Goal: Task Accomplishment & Management: Manage account settings

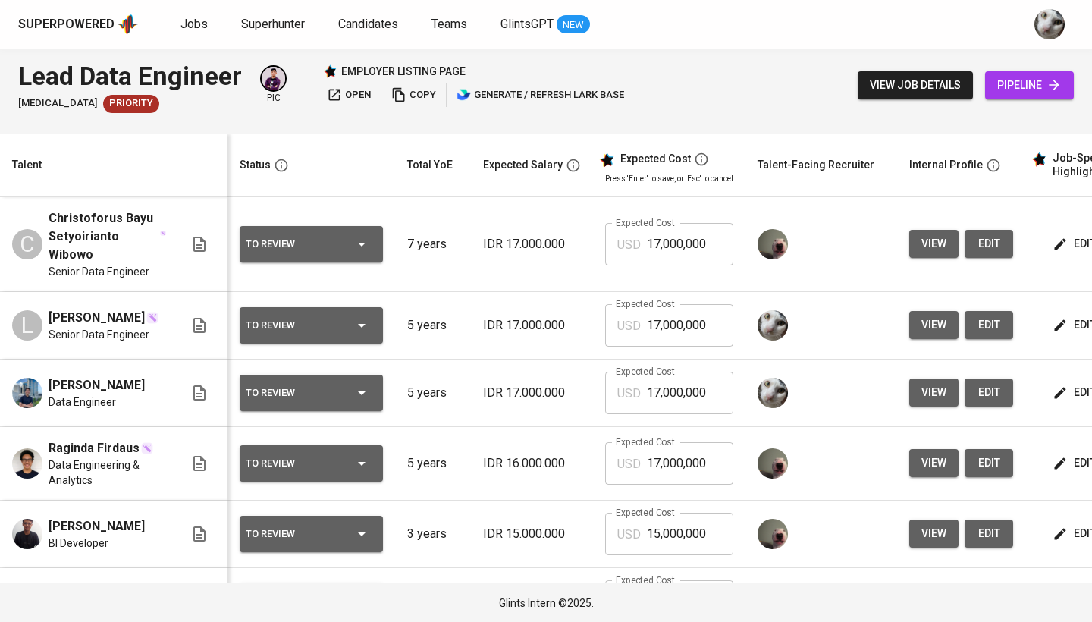
scroll to position [0, 218]
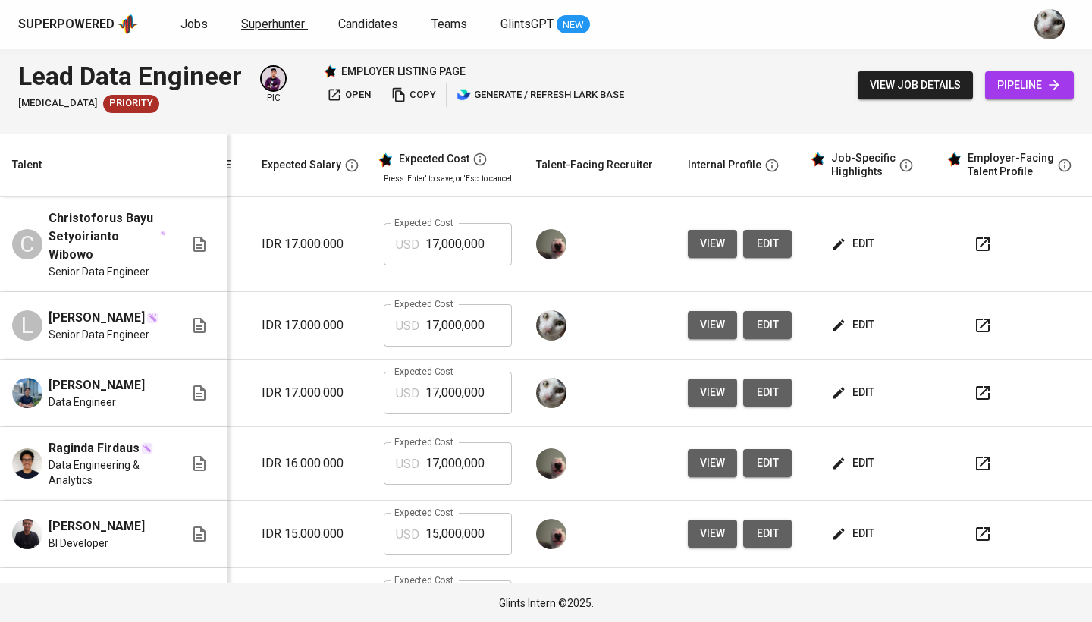
click at [281, 22] on span "Superhunter" at bounding box center [273, 24] width 64 height 14
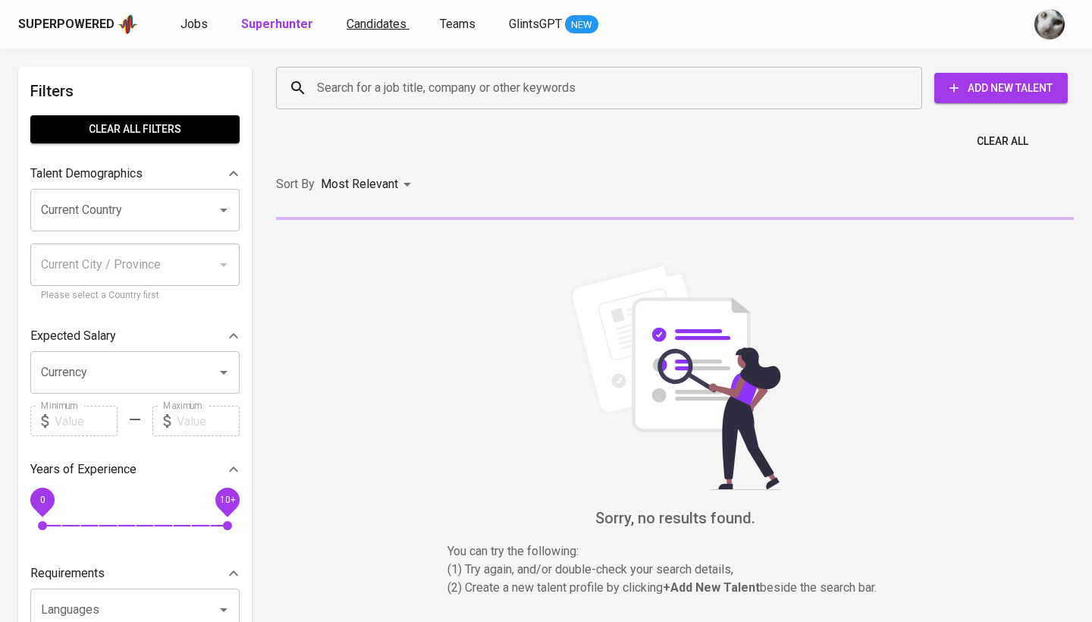
click at [375, 26] on span "Candidates" at bounding box center [377, 24] width 60 height 14
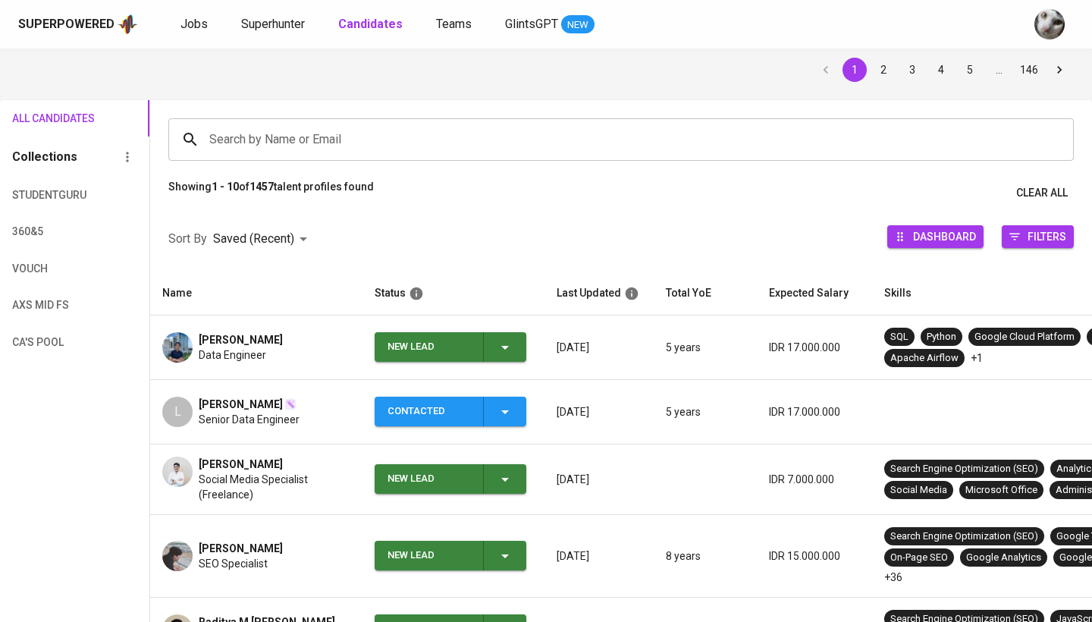
scroll to position [55, 0]
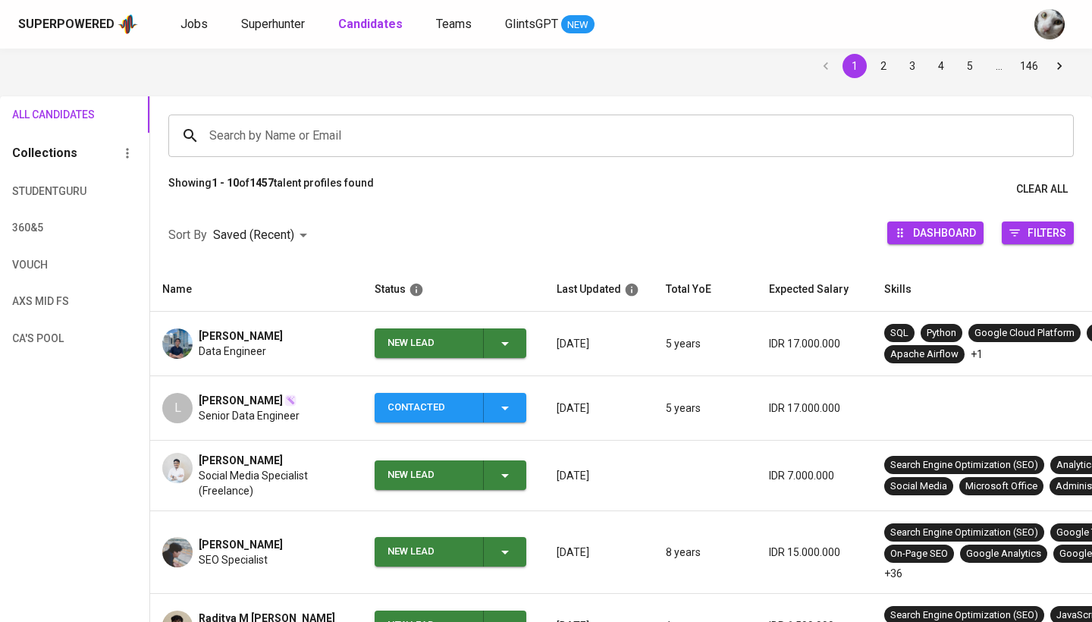
click at [493, 341] on div "New Lead" at bounding box center [451, 343] width 127 height 30
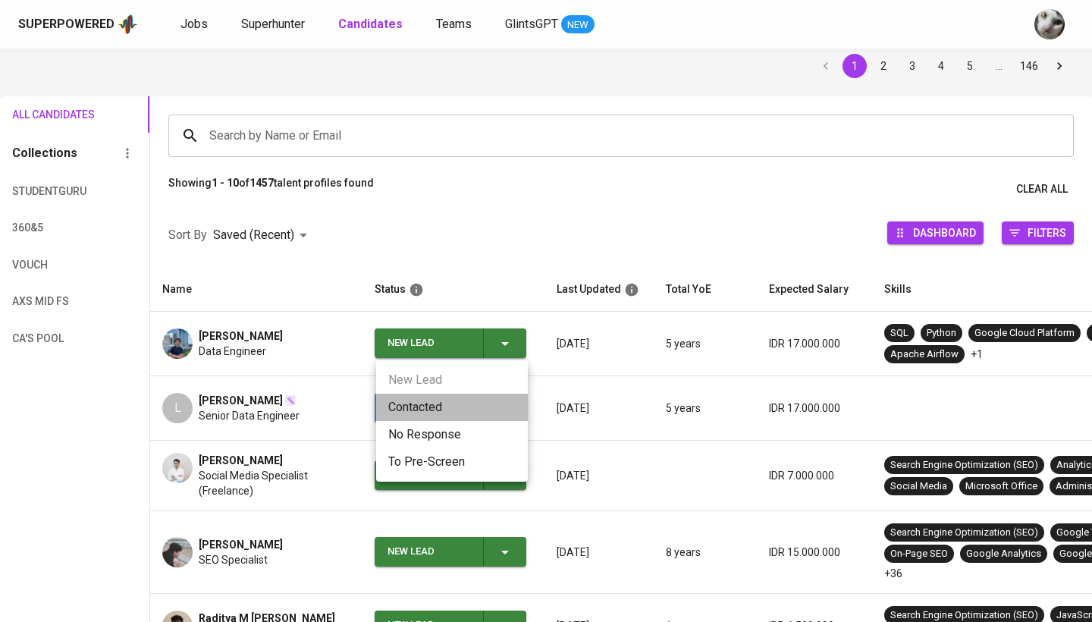
click at [476, 404] on li "Contacted" at bounding box center [452, 407] width 152 height 27
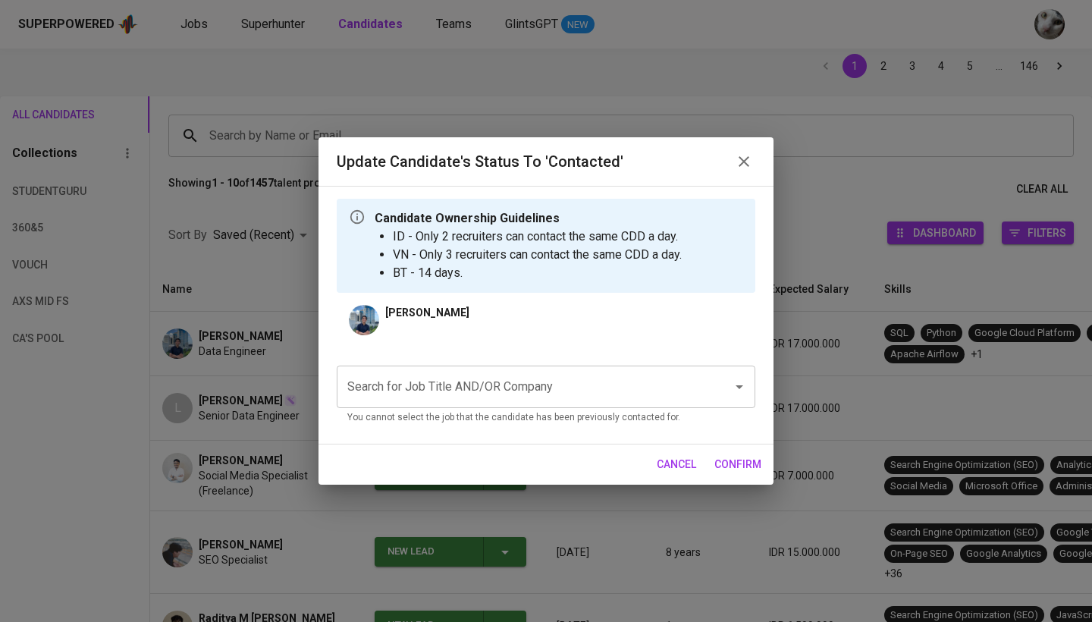
click at [491, 385] on input "Search for Job Title AND/OR Company" at bounding box center [525, 386] width 363 height 29
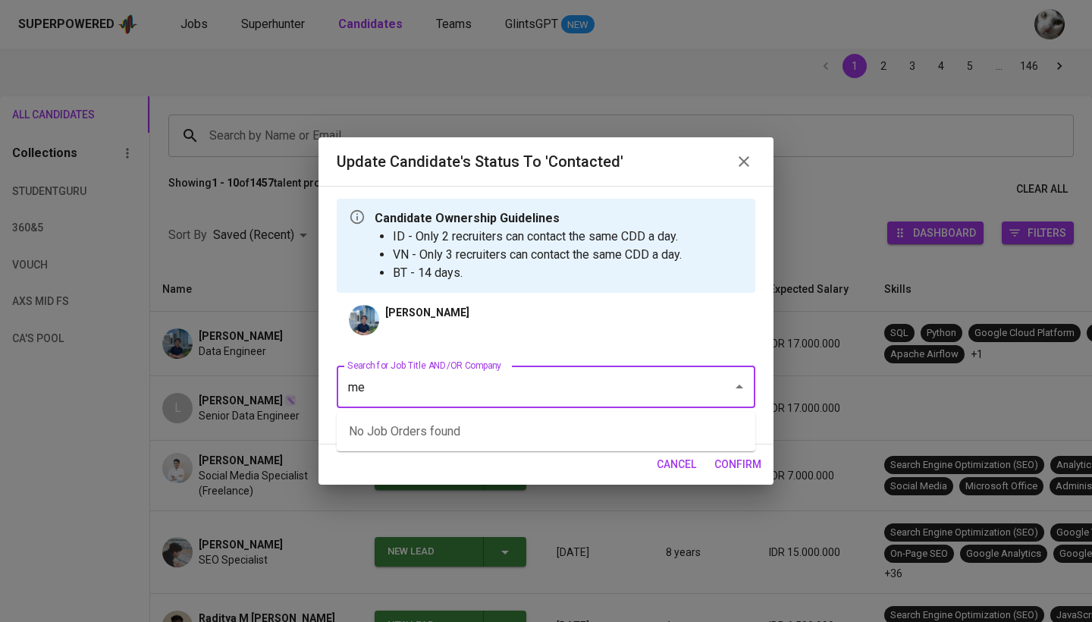
type input "m"
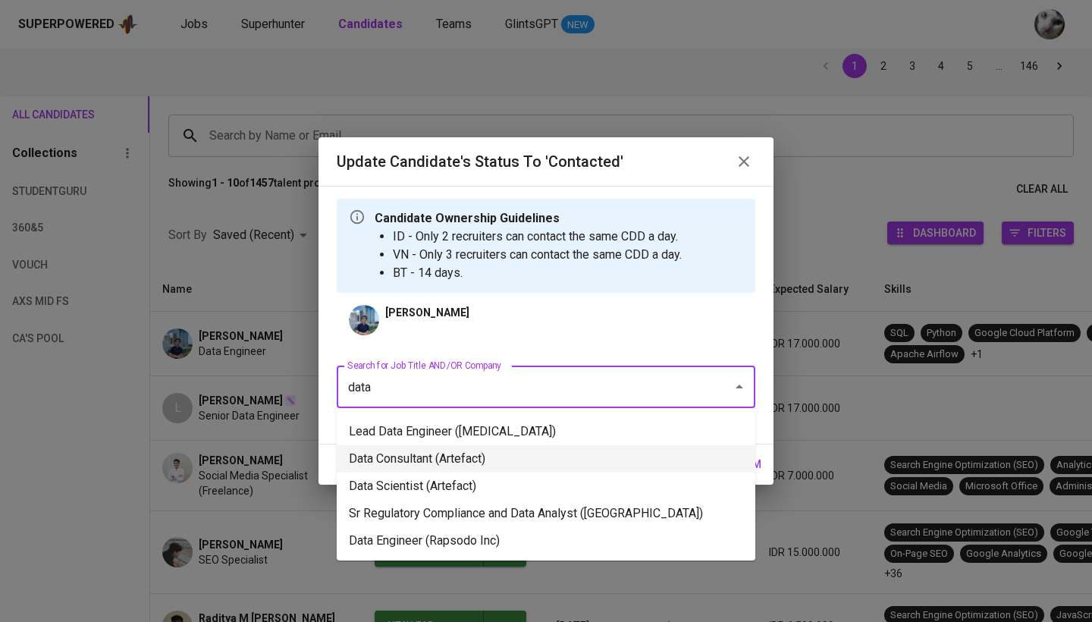
click at [488, 435] on li "Lead Data Engineer ([MEDICAL_DATA])" at bounding box center [546, 431] width 419 height 27
type input "data"
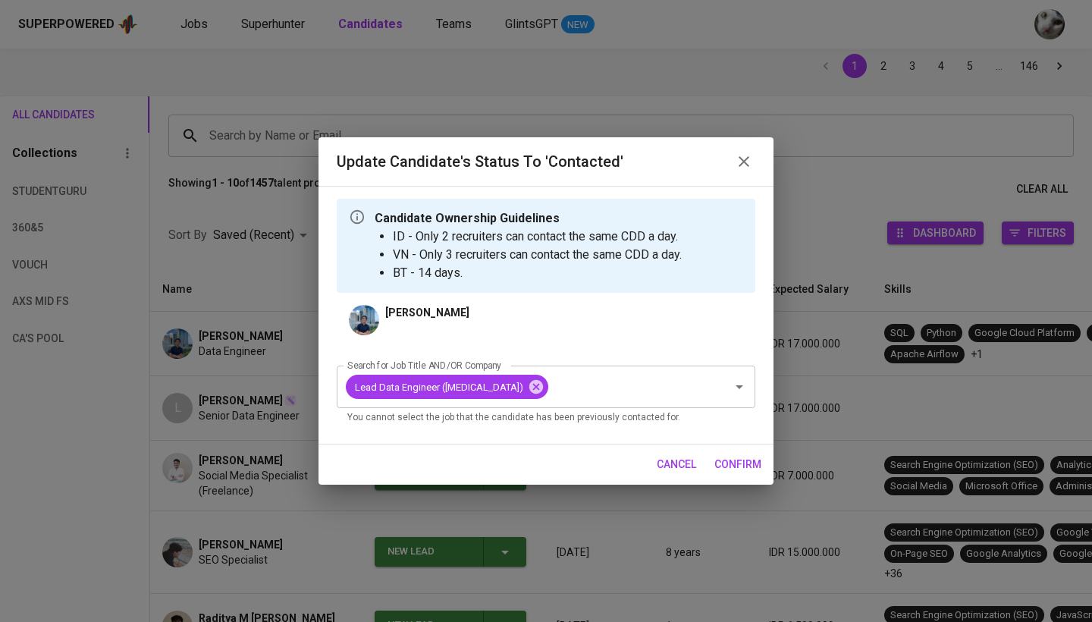
click at [722, 466] on span "confirm" at bounding box center [738, 464] width 47 height 19
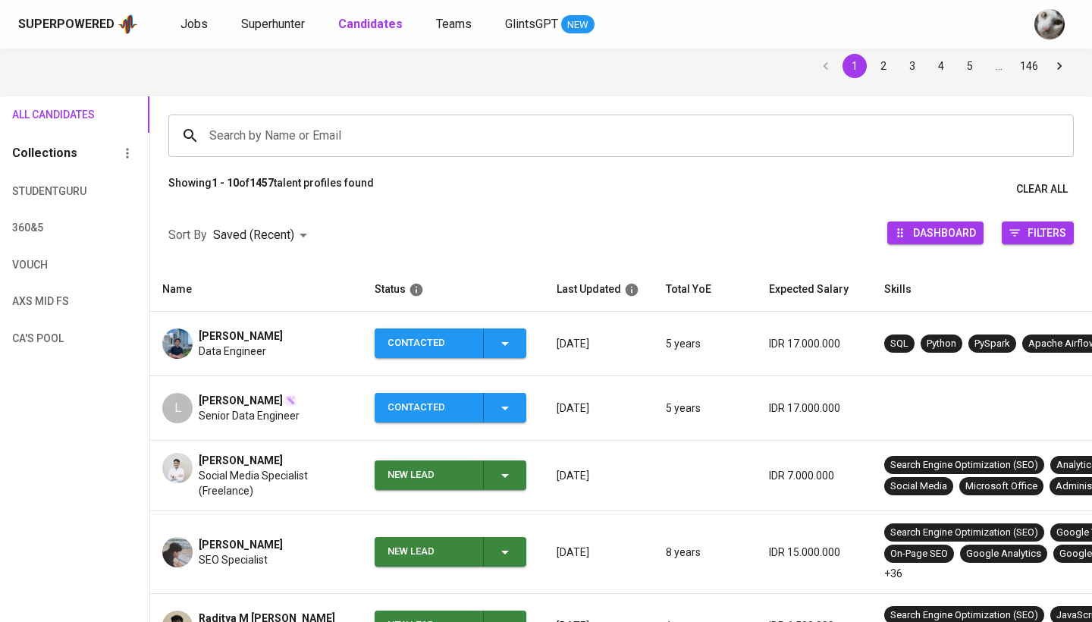
click at [447, 475] on div "New Lead" at bounding box center [429, 475] width 83 height 30
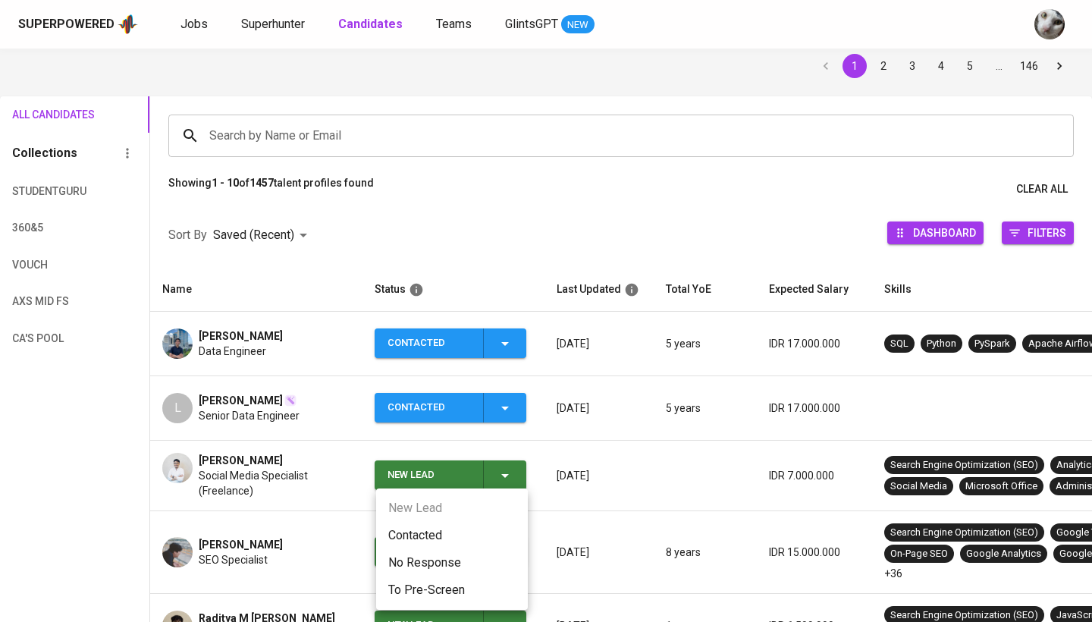
click at [454, 526] on li "Contacted" at bounding box center [452, 535] width 152 height 27
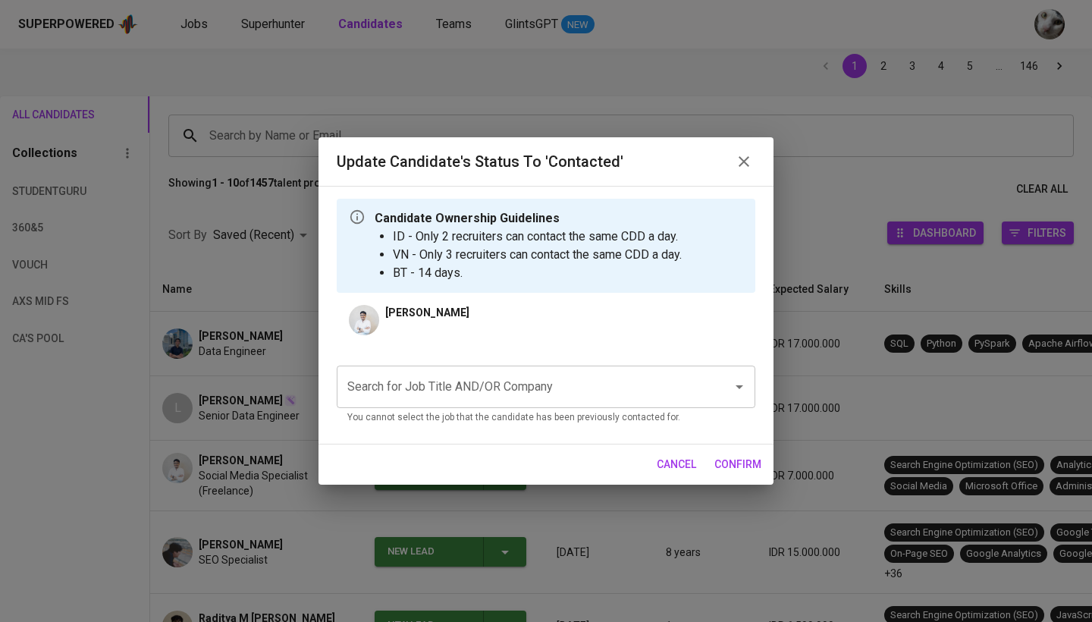
click at [511, 383] on input "Search for Job Title AND/OR Company" at bounding box center [525, 386] width 363 height 29
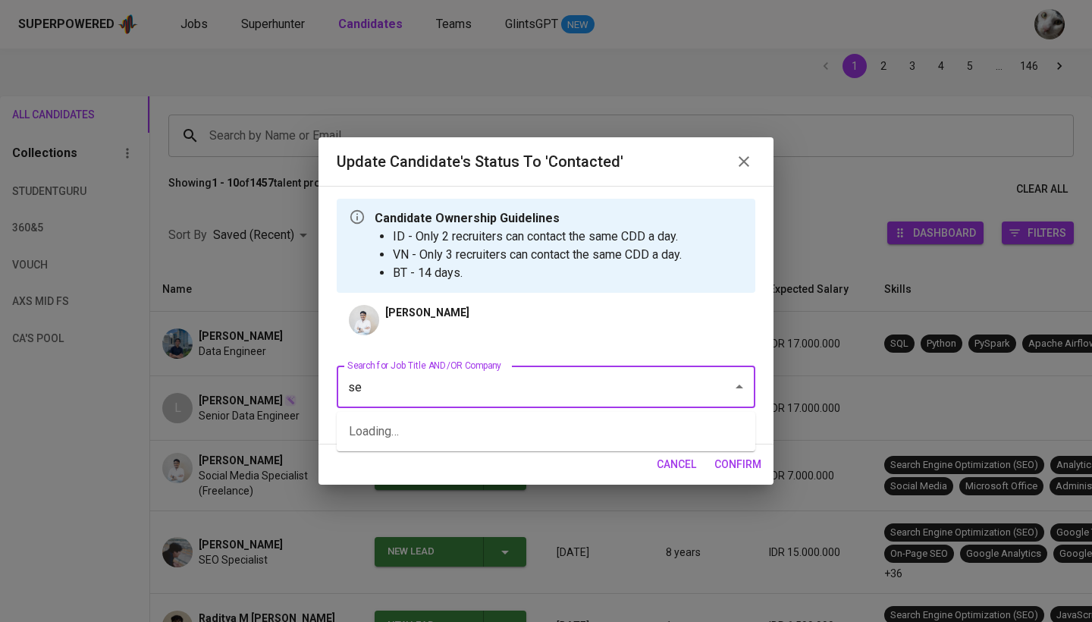
type input "s"
type input "c"
click at [501, 462] on li "SEO Specialist (Clue)" at bounding box center [546, 458] width 419 height 27
type input "seo"
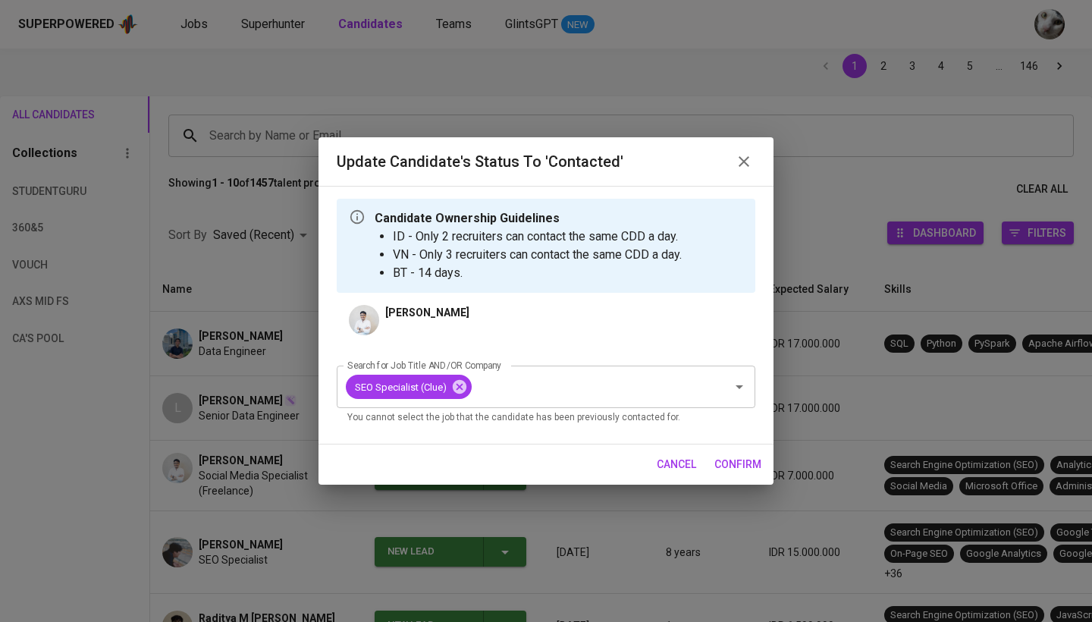
click at [723, 460] on span "confirm" at bounding box center [738, 464] width 47 height 19
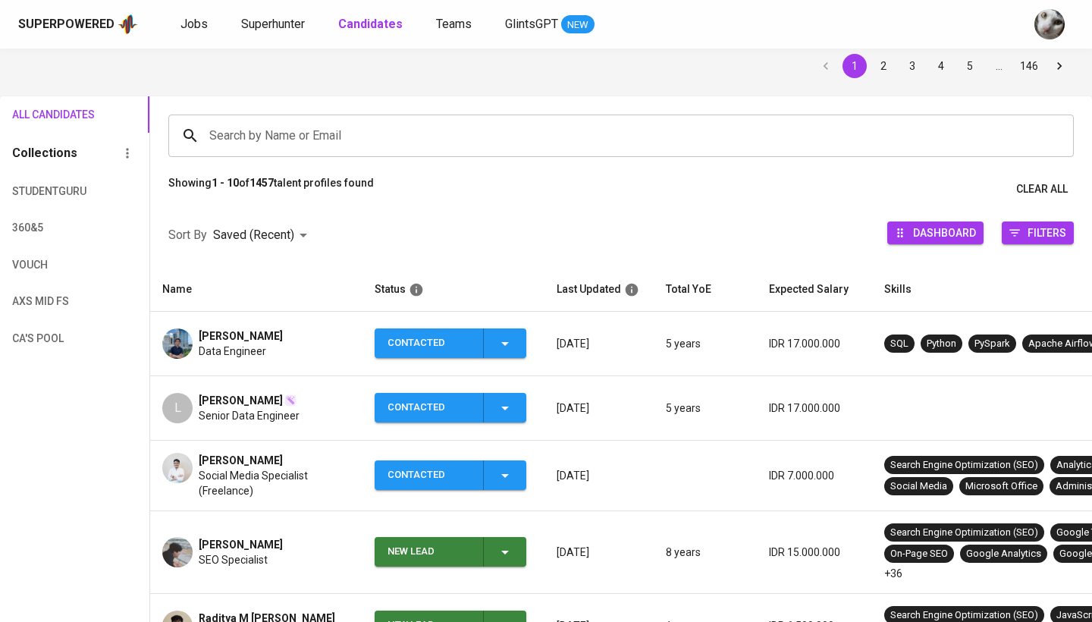
scroll to position [187, 0]
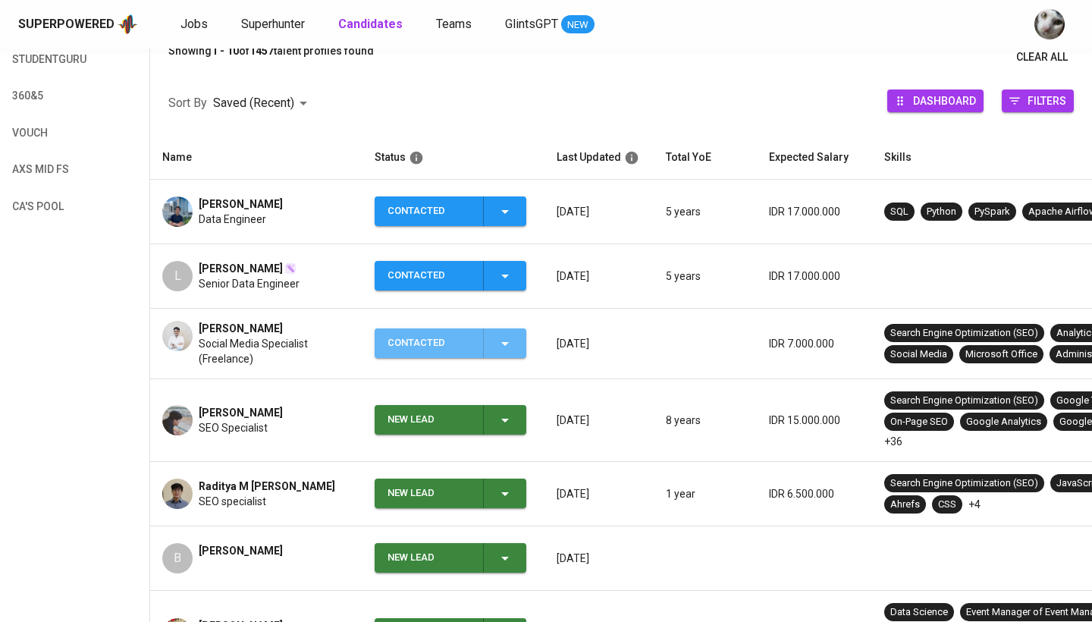
click at [466, 349] on div "Contacted" at bounding box center [429, 343] width 83 height 30
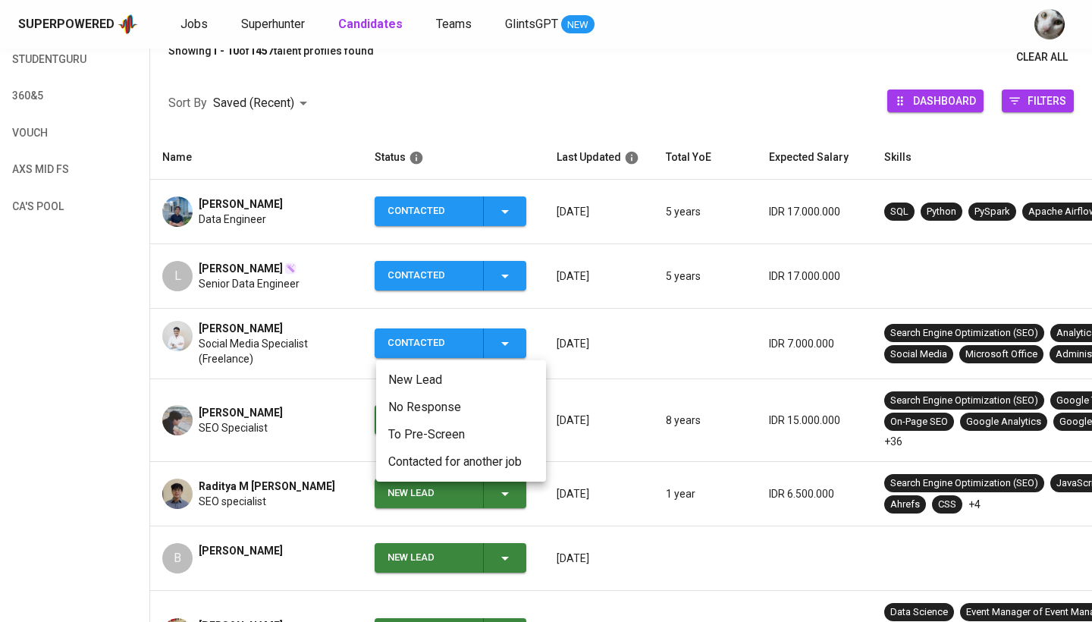
click at [565, 407] on div at bounding box center [546, 311] width 1092 height 622
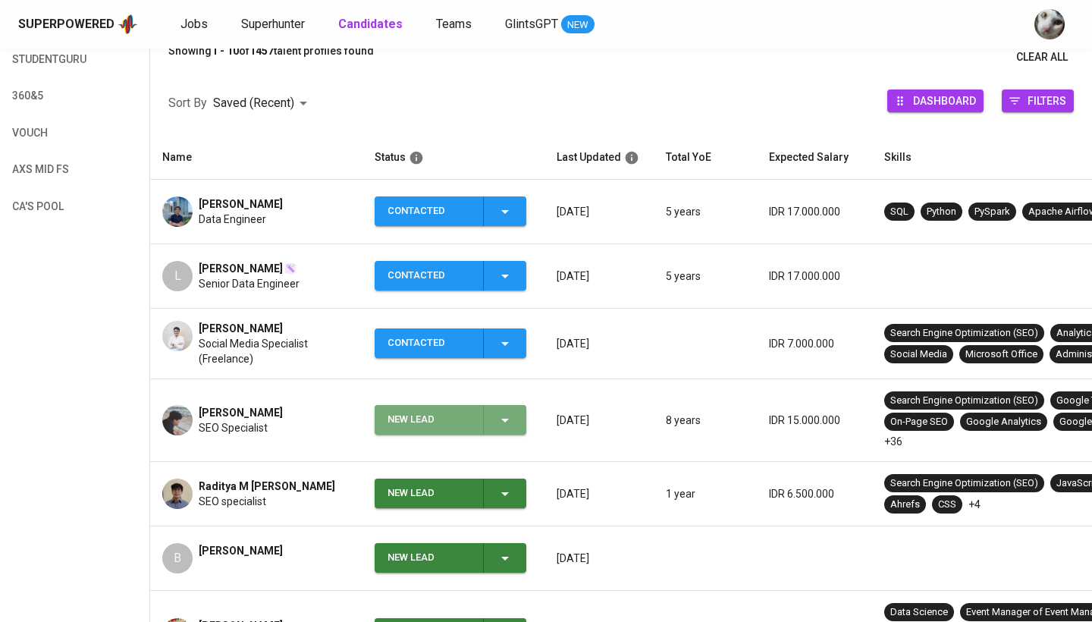
click at [480, 419] on div "New Lead" at bounding box center [451, 420] width 127 height 30
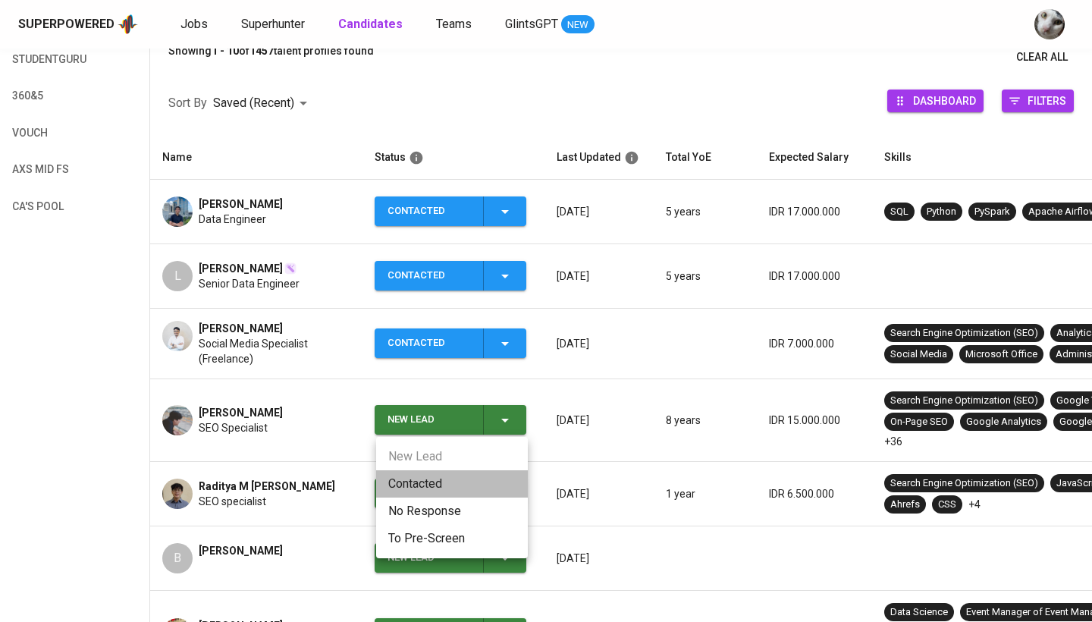
click at [457, 492] on li "Contacted" at bounding box center [452, 483] width 152 height 27
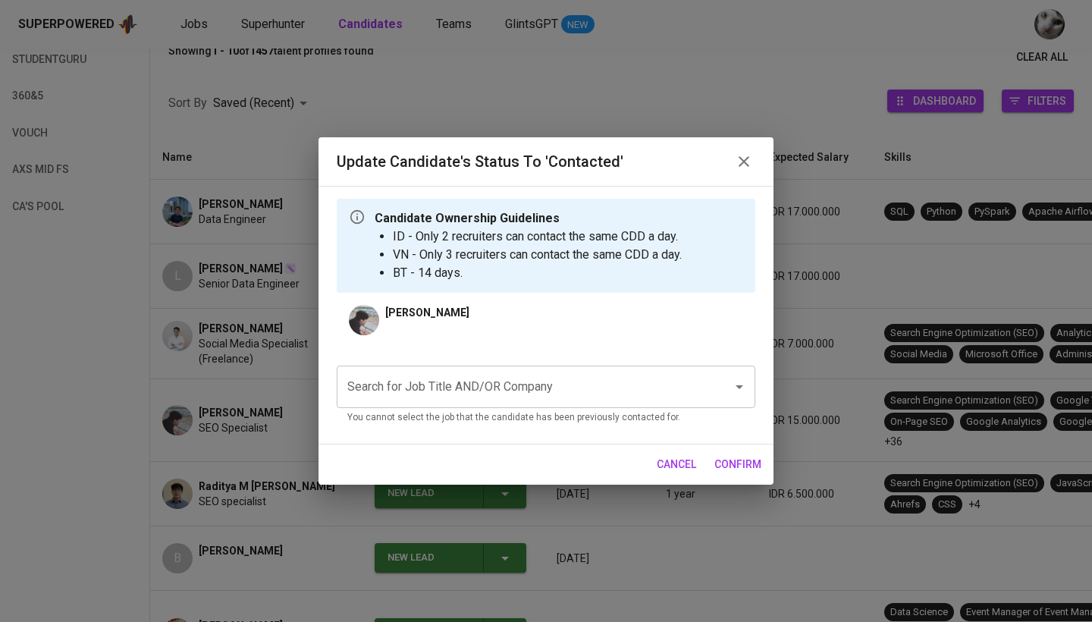
click at [526, 387] on input "Search for Job Title AND/OR Company" at bounding box center [525, 386] width 363 height 29
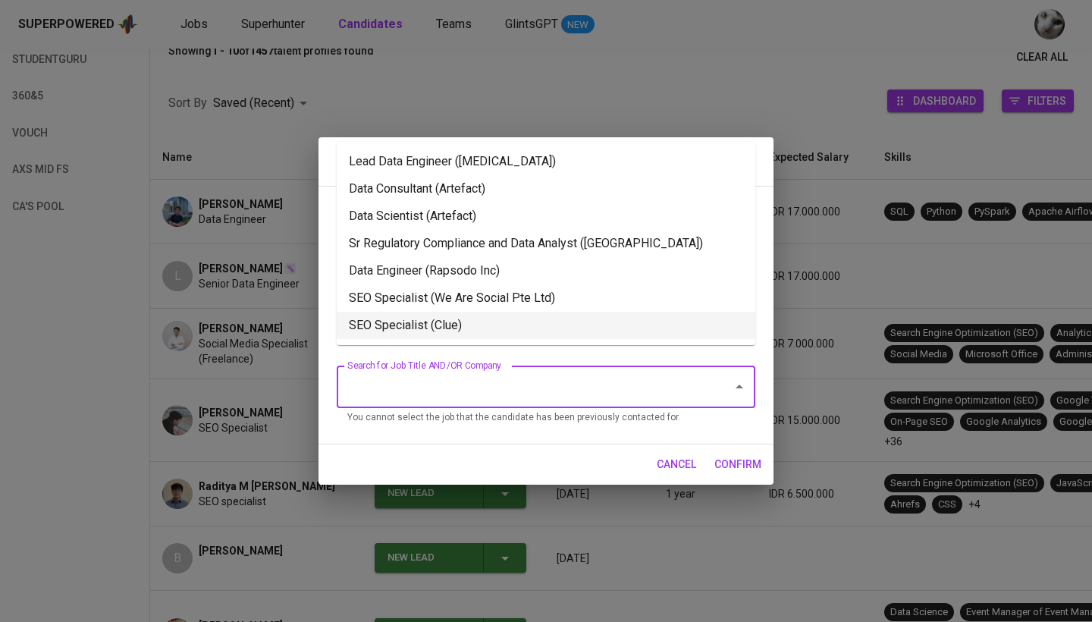
click at [526, 339] on li "SEO Specialist (Clue)" at bounding box center [546, 325] width 419 height 27
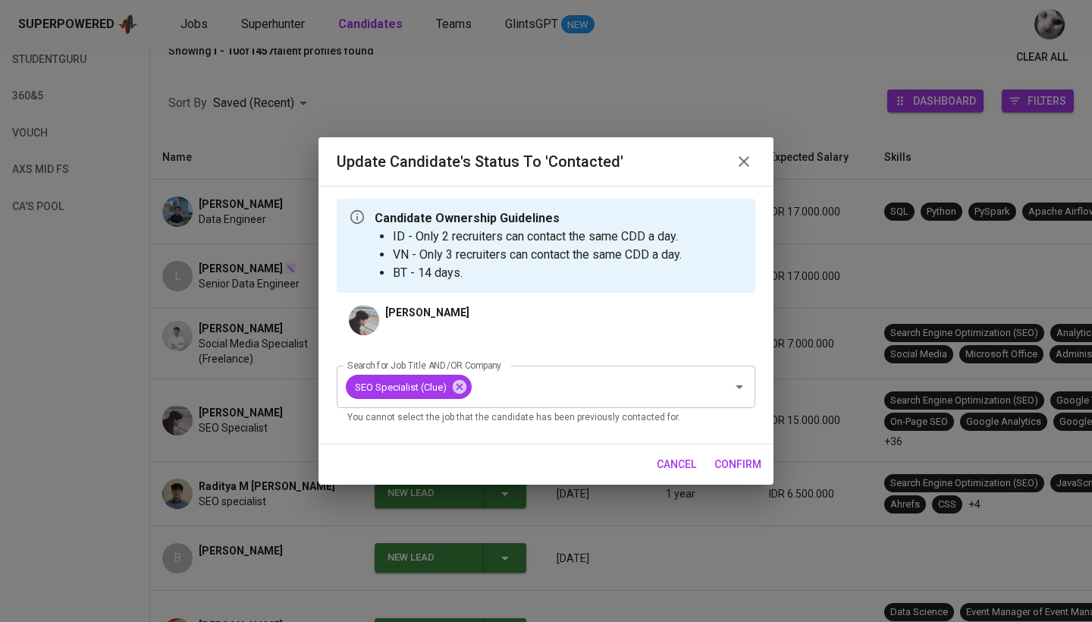
click at [712, 458] on button "confirm" at bounding box center [737, 465] width 59 height 28
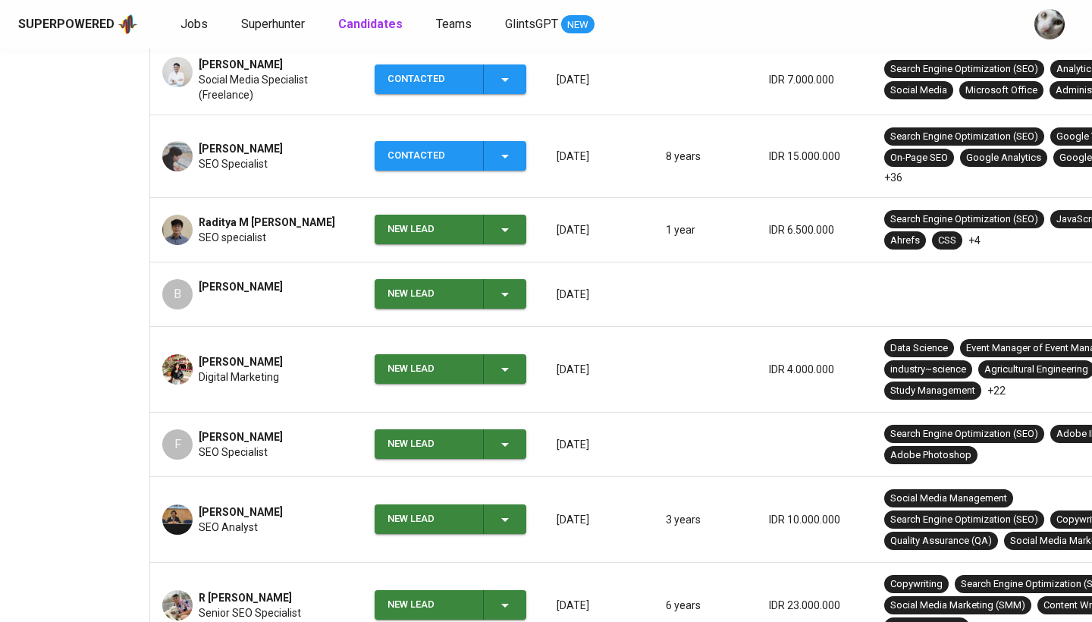
scroll to position [402, 0]
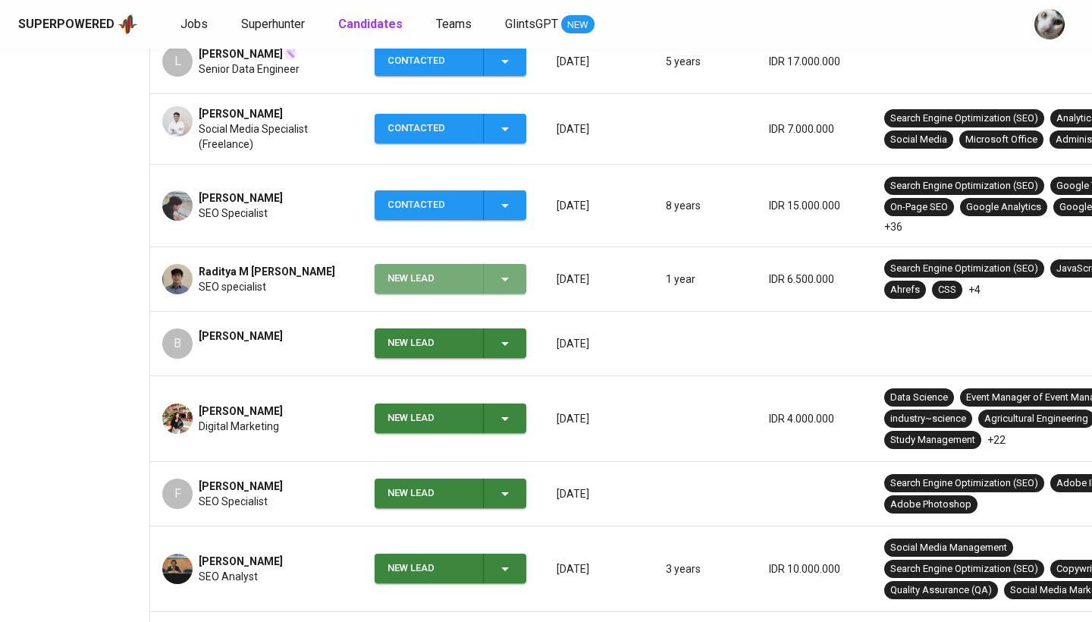
click at [476, 281] on div "New Lead" at bounding box center [451, 279] width 127 height 30
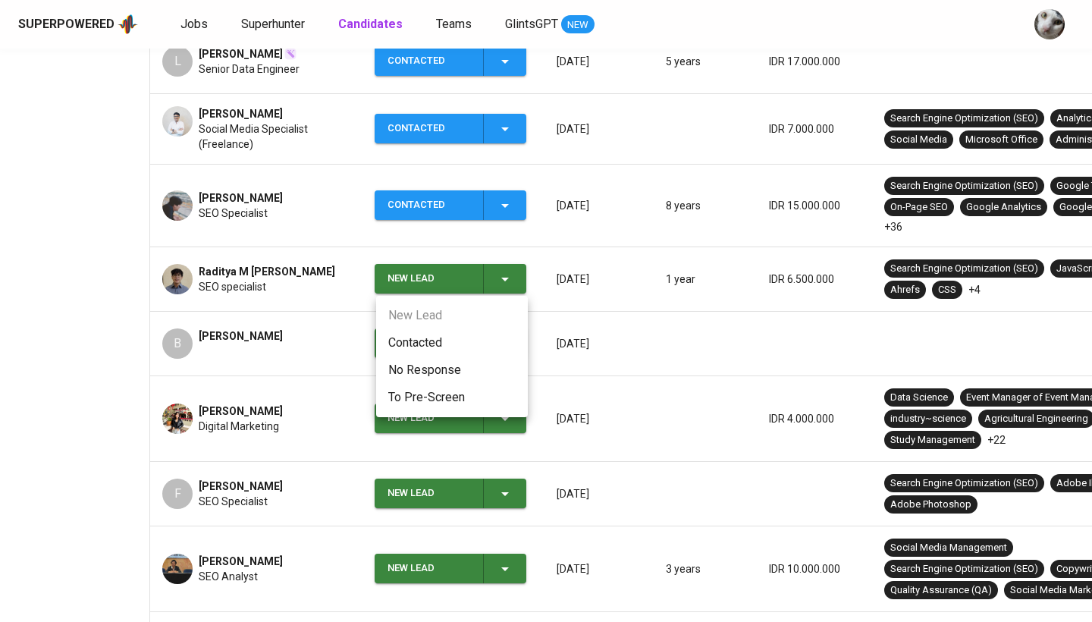
click at [462, 344] on li "Contacted" at bounding box center [452, 342] width 152 height 27
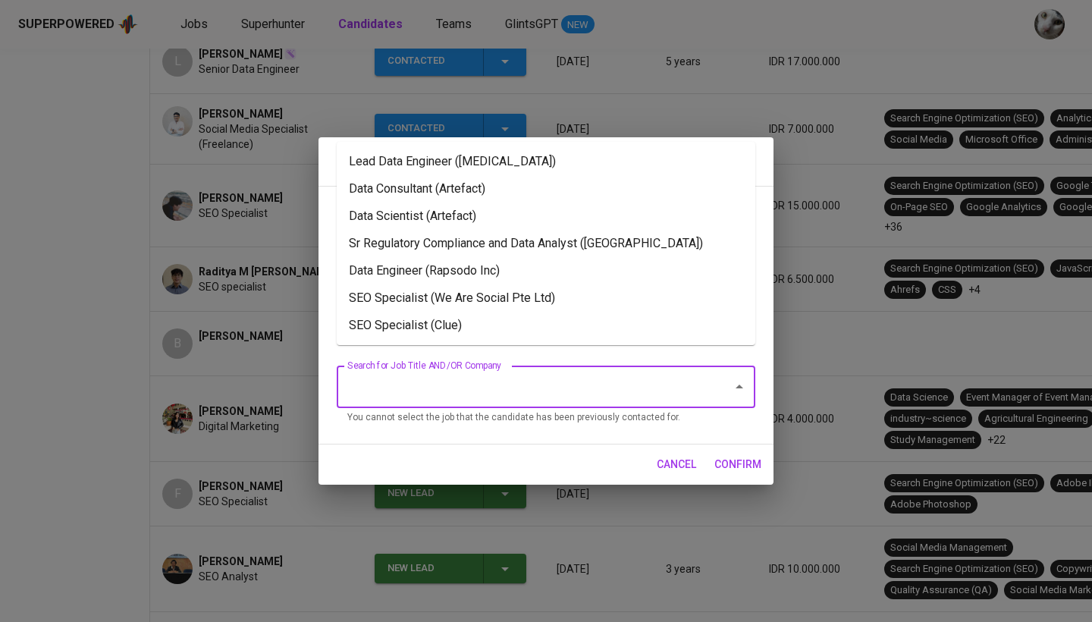
click at [459, 397] on input "Search for Job Title AND/OR Company" at bounding box center [525, 386] width 363 height 29
click at [476, 339] on li "SEO Specialist (Clue)" at bounding box center [546, 325] width 419 height 27
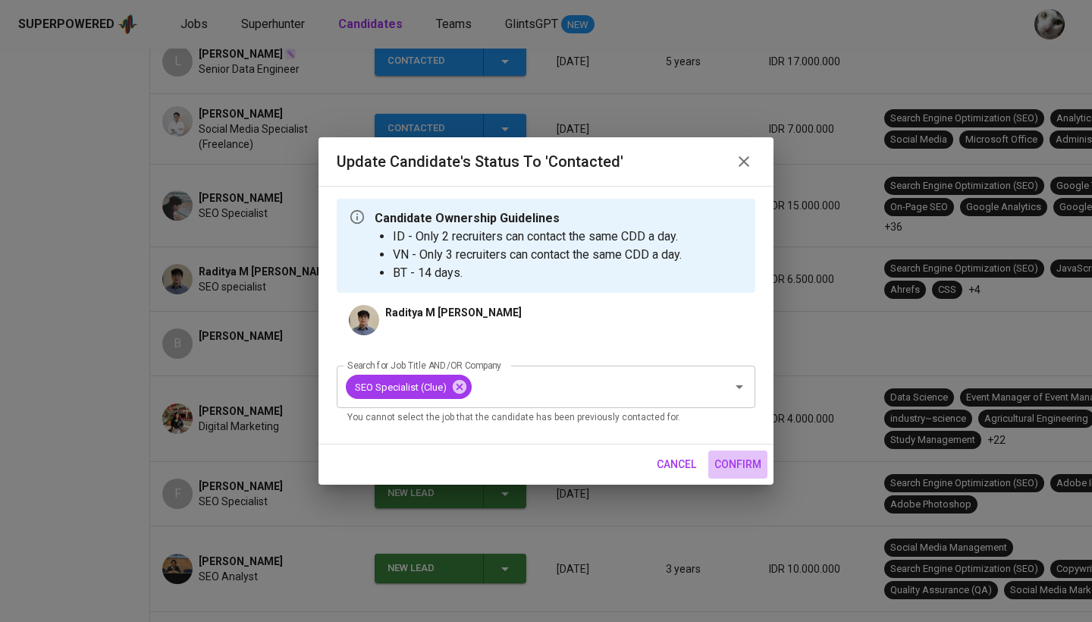
click at [738, 464] on span "confirm" at bounding box center [738, 464] width 47 height 19
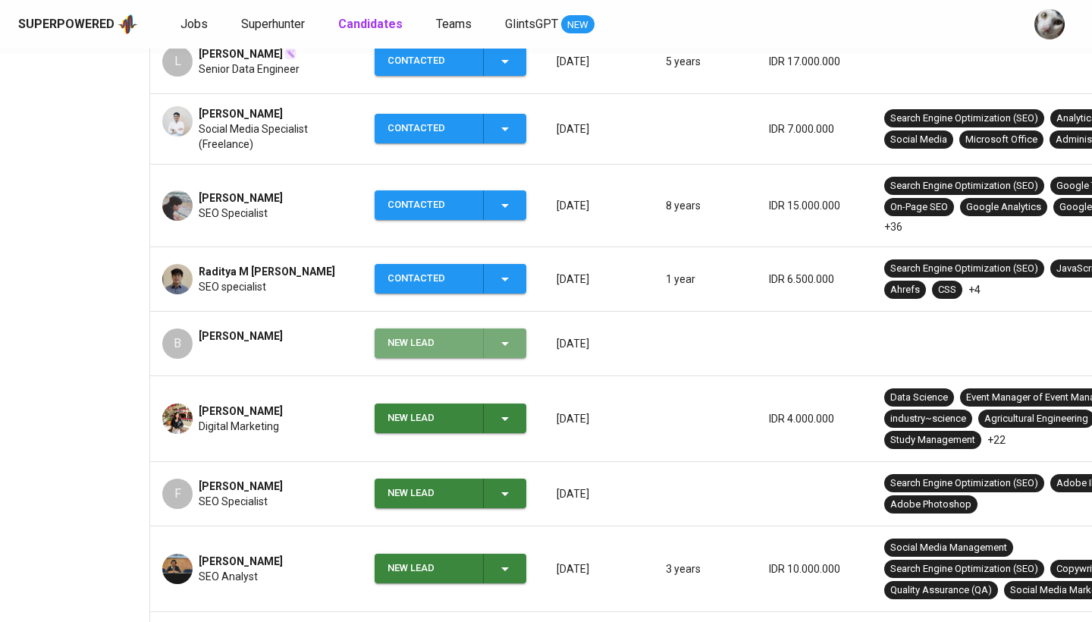
click at [411, 352] on div "New Lead" at bounding box center [429, 343] width 83 height 30
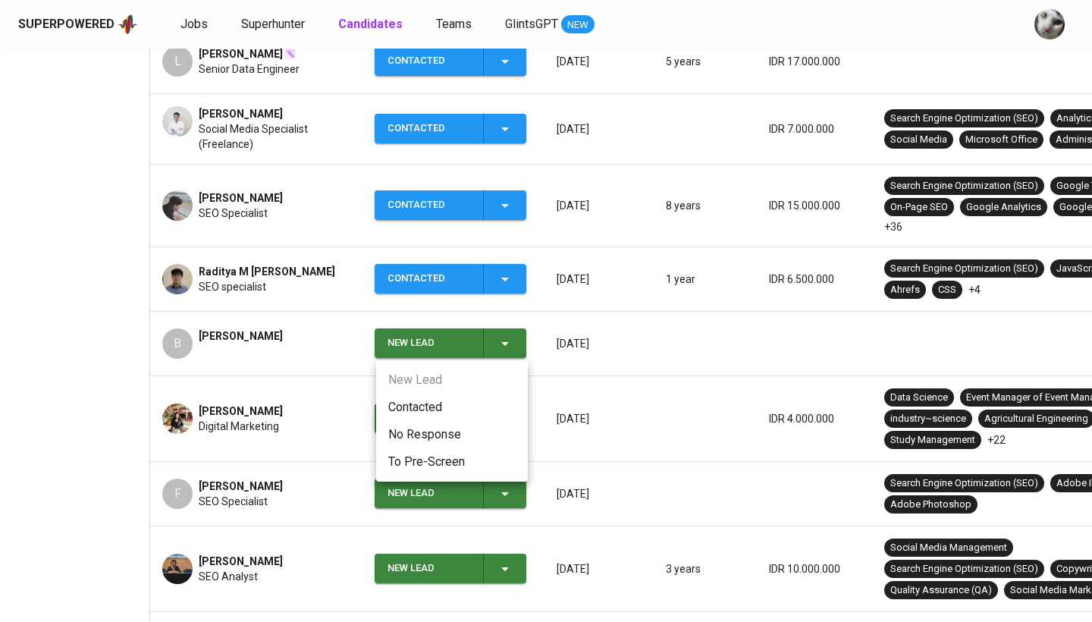
click at [413, 407] on li "Contacted" at bounding box center [452, 407] width 152 height 27
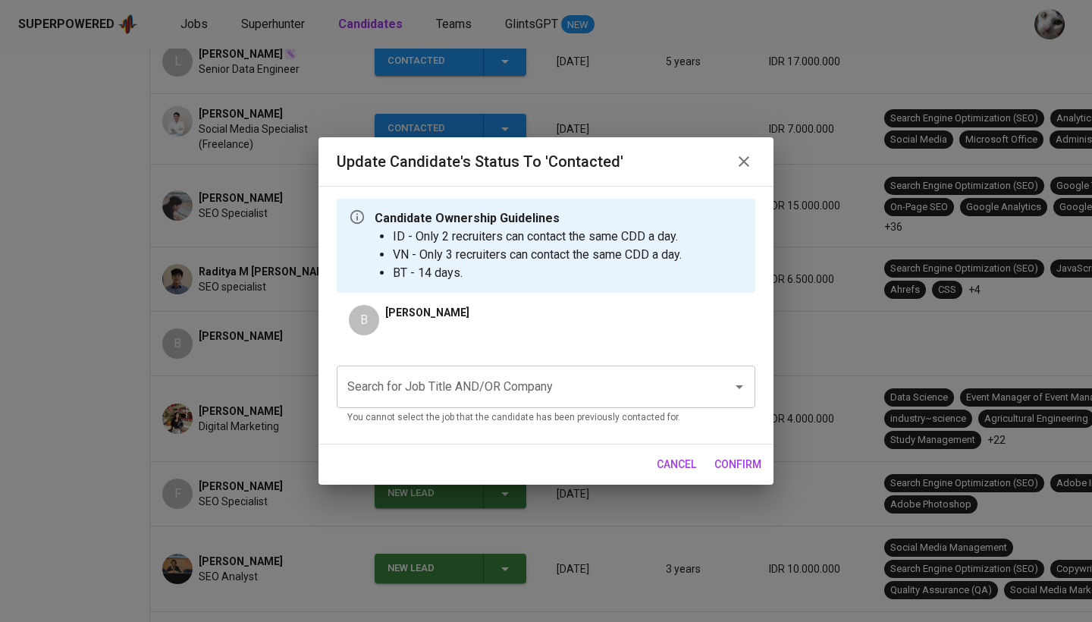
click at [539, 398] on input "Search for Job Title AND/OR Company" at bounding box center [525, 386] width 363 height 29
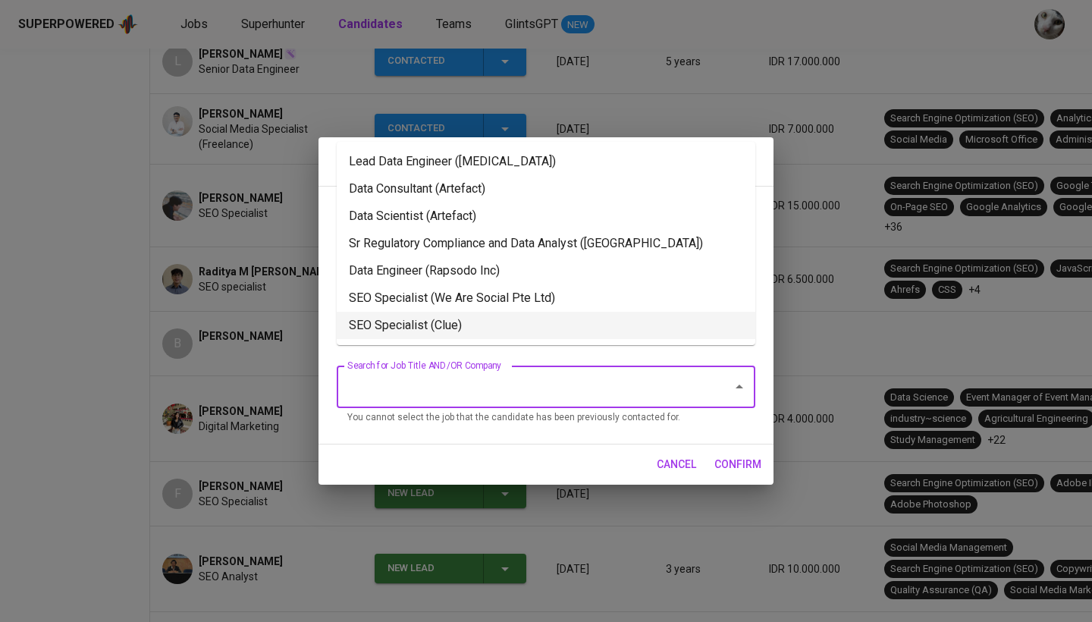
click at [540, 335] on li "SEO Specialist (Clue)" at bounding box center [546, 325] width 419 height 27
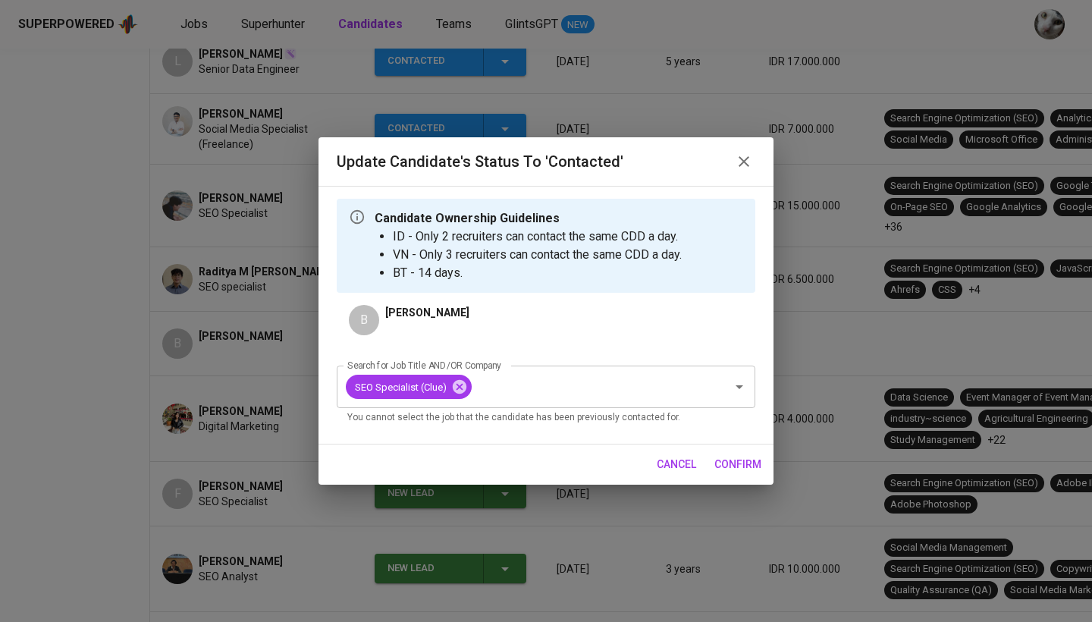
click at [733, 460] on span "confirm" at bounding box center [738, 464] width 47 height 19
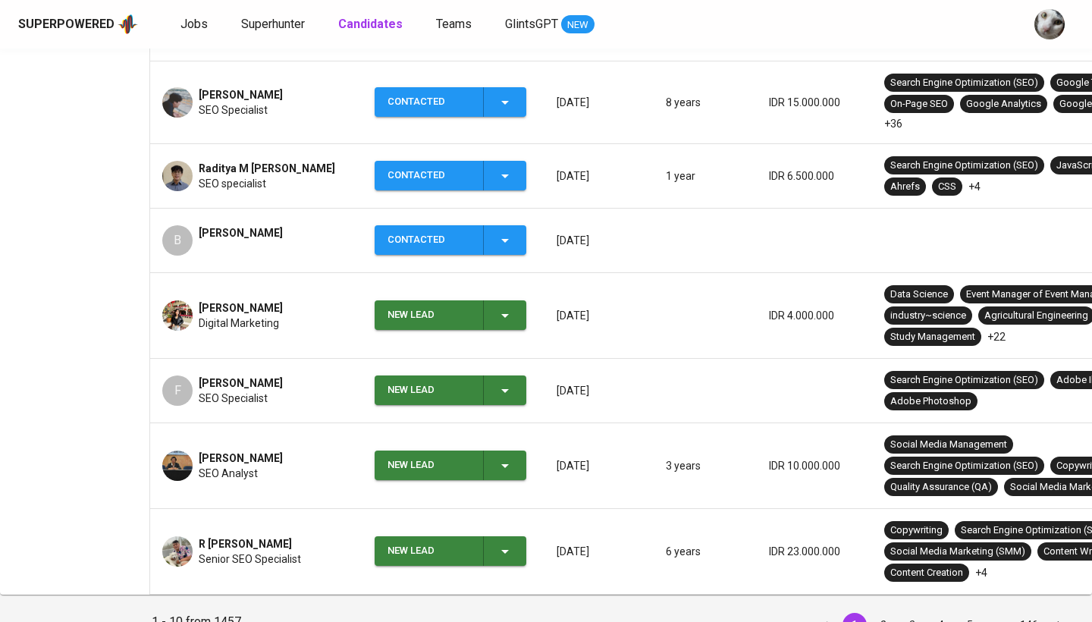
scroll to position [507, 0]
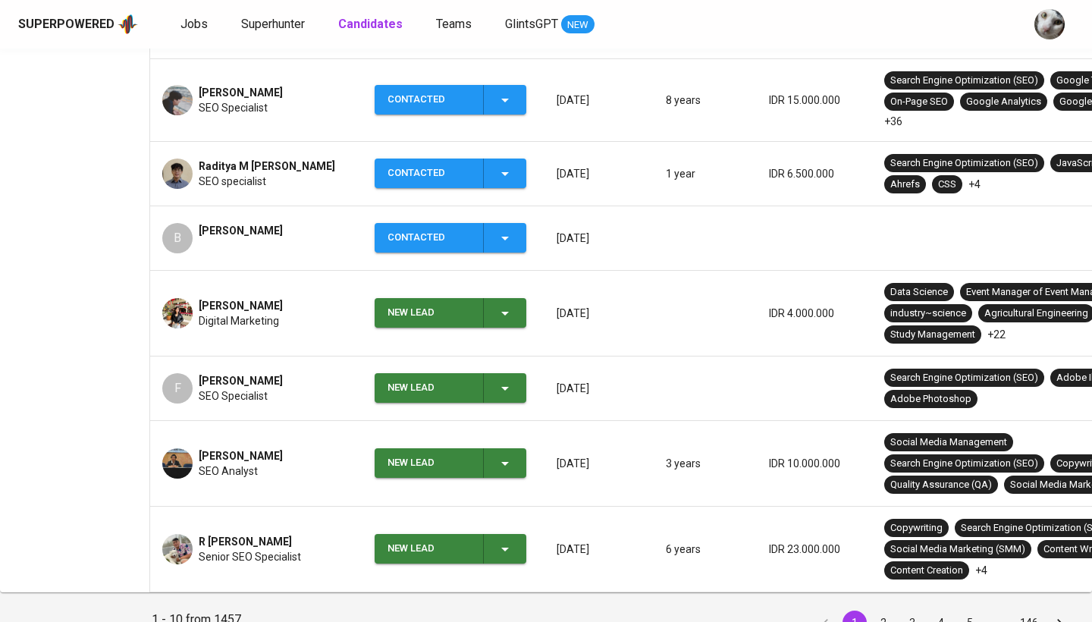
click at [436, 316] on div "New Lead" at bounding box center [429, 313] width 83 height 30
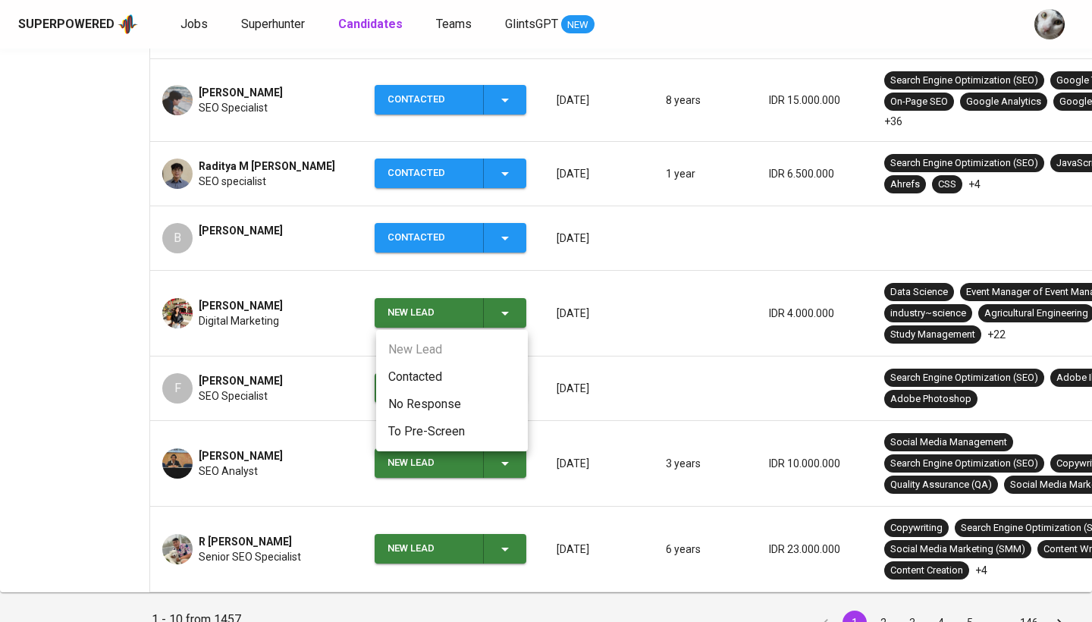
click at [432, 369] on li "Contacted" at bounding box center [452, 376] width 152 height 27
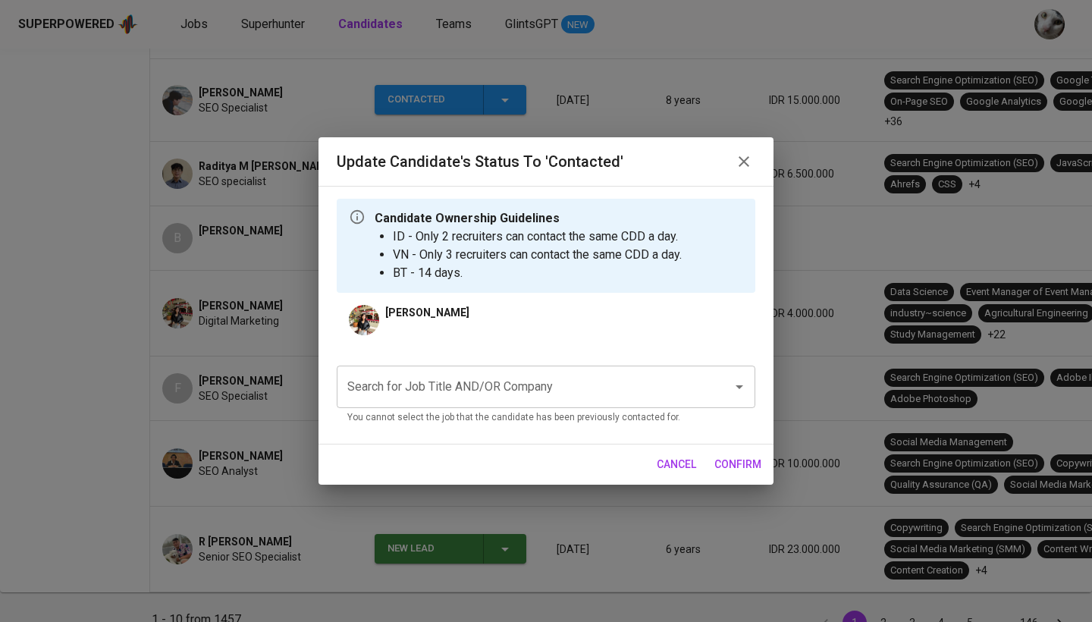
click at [468, 402] on div "Search for Job Title AND/OR Company" at bounding box center [546, 387] width 419 height 42
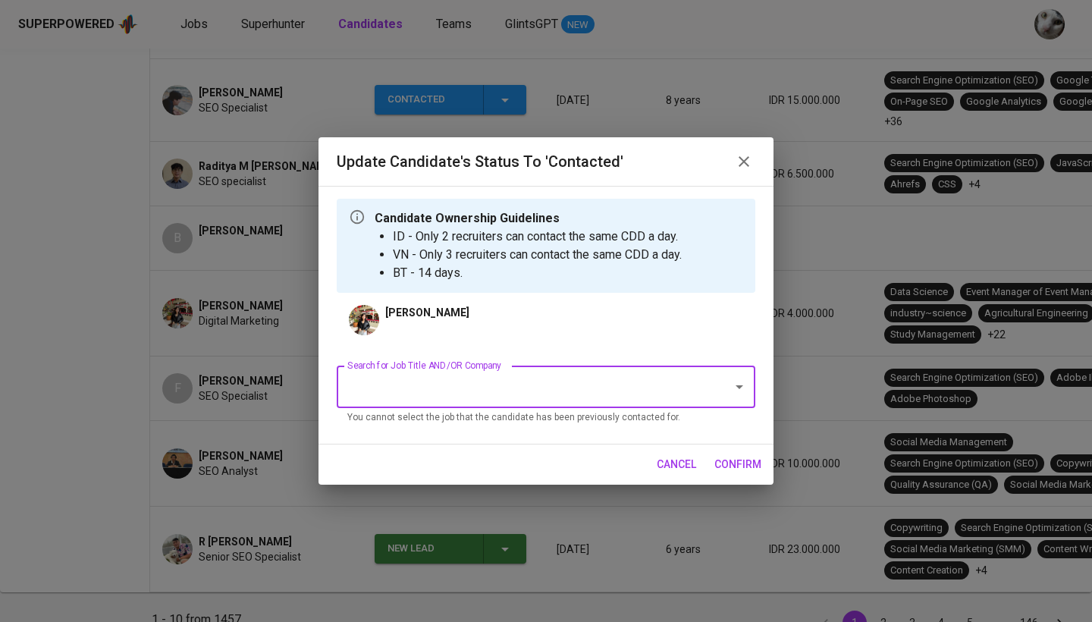
click at [613, 396] on input "Search for Job Title AND/OR Company" at bounding box center [525, 386] width 363 height 29
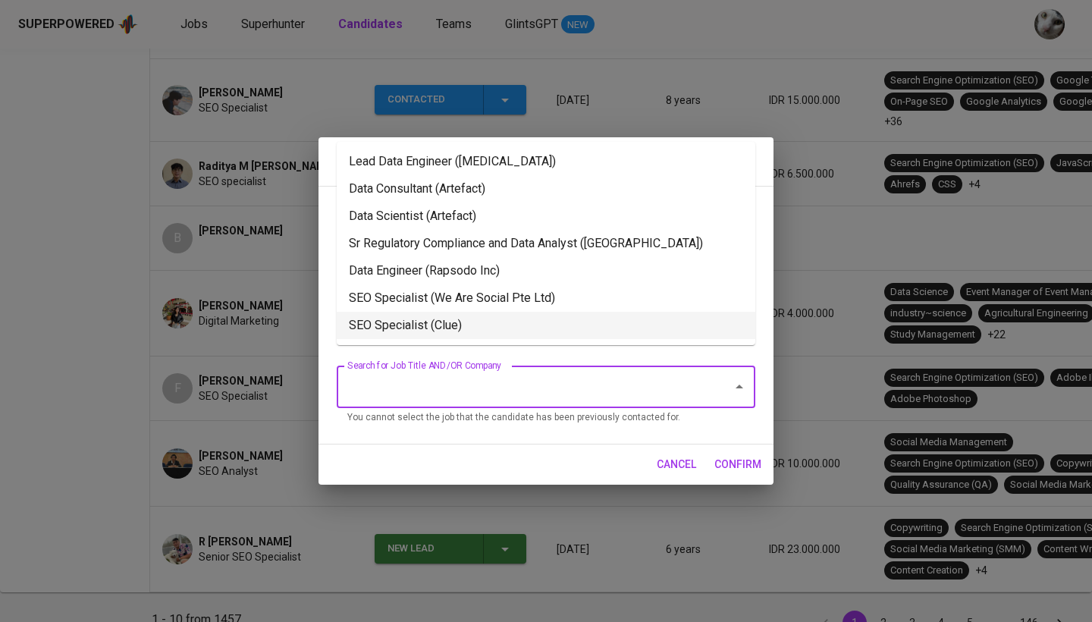
click at [638, 339] on li "SEO Specialist (Clue)" at bounding box center [546, 325] width 419 height 27
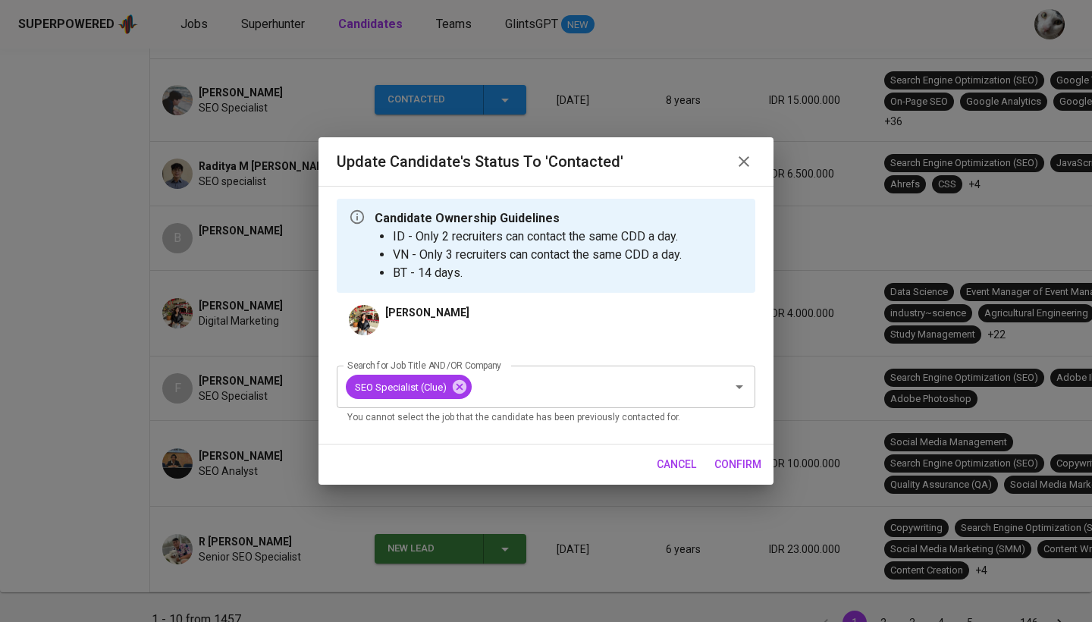
click at [743, 458] on span "confirm" at bounding box center [738, 464] width 47 height 19
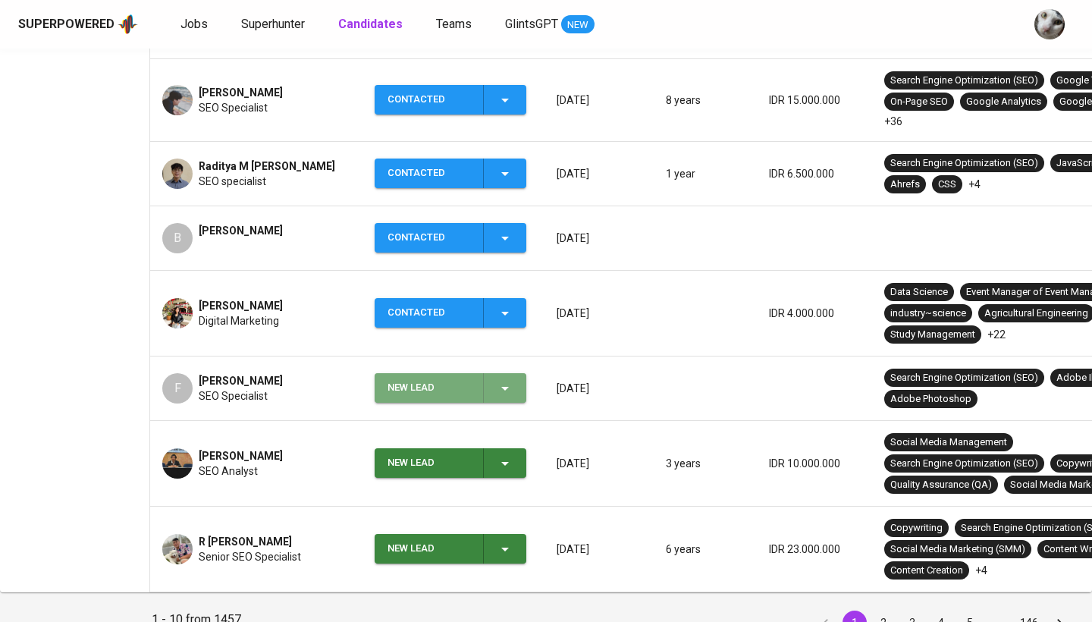
click at [444, 388] on div "New Lead" at bounding box center [429, 388] width 83 height 30
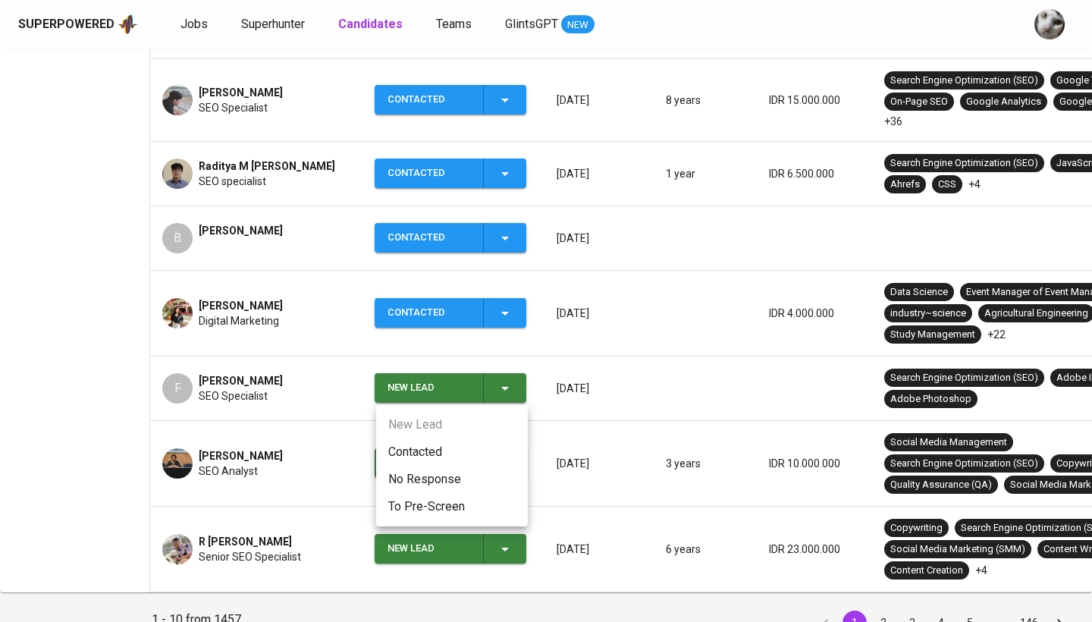
click at [452, 447] on li "Contacted" at bounding box center [452, 451] width 152 height 27
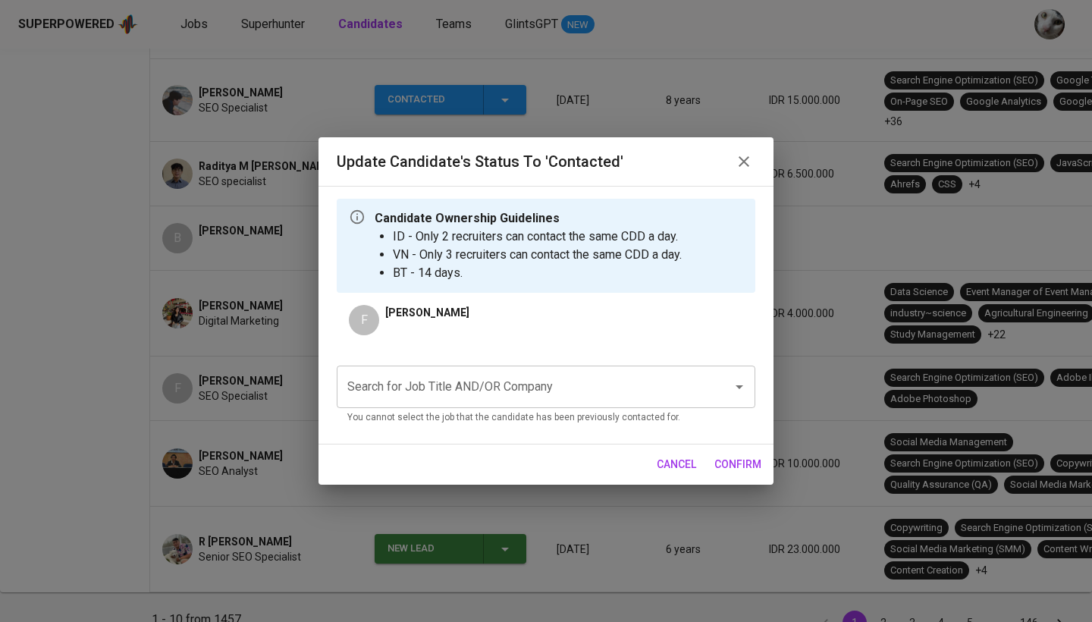
click at [592, 402] on div "Search for Job Title AND/OR Company" at bounding box center [546, 387] width 419 height 42
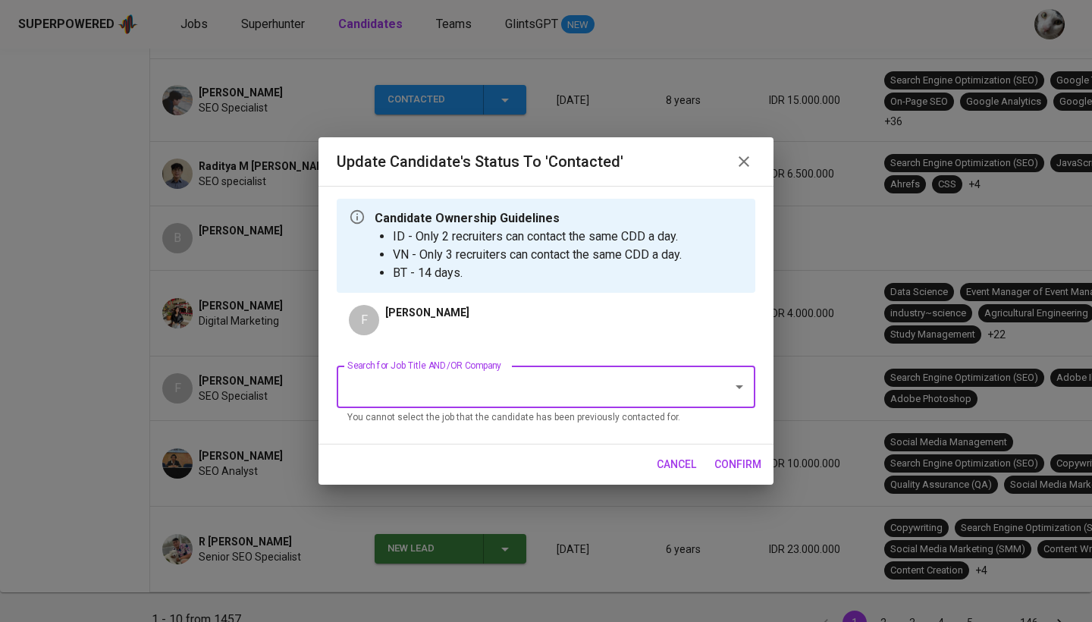
click at [588, 390] on input "Search for Job Title AND/OR Company" at bounding box center [525, 386] width 363 height 29
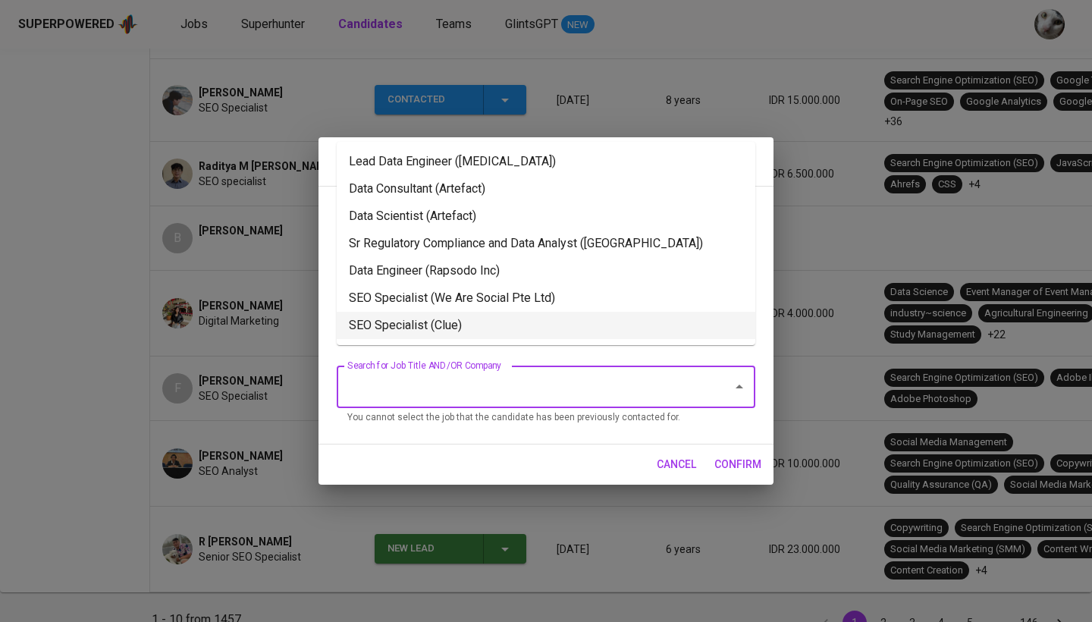
click at [605, 333] on li "SEO Specialist (Clue)" at bounding box center [546, 325] width 419 height 27
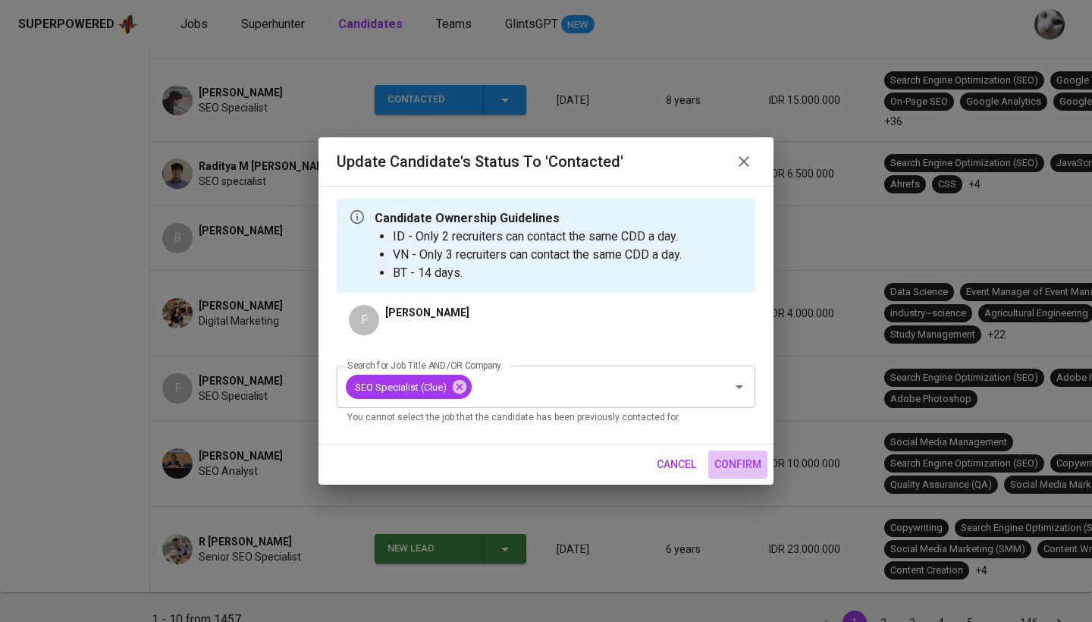
click at [736, 475] on button "confirm" at bounding box center [737, 465] width 59 height 28
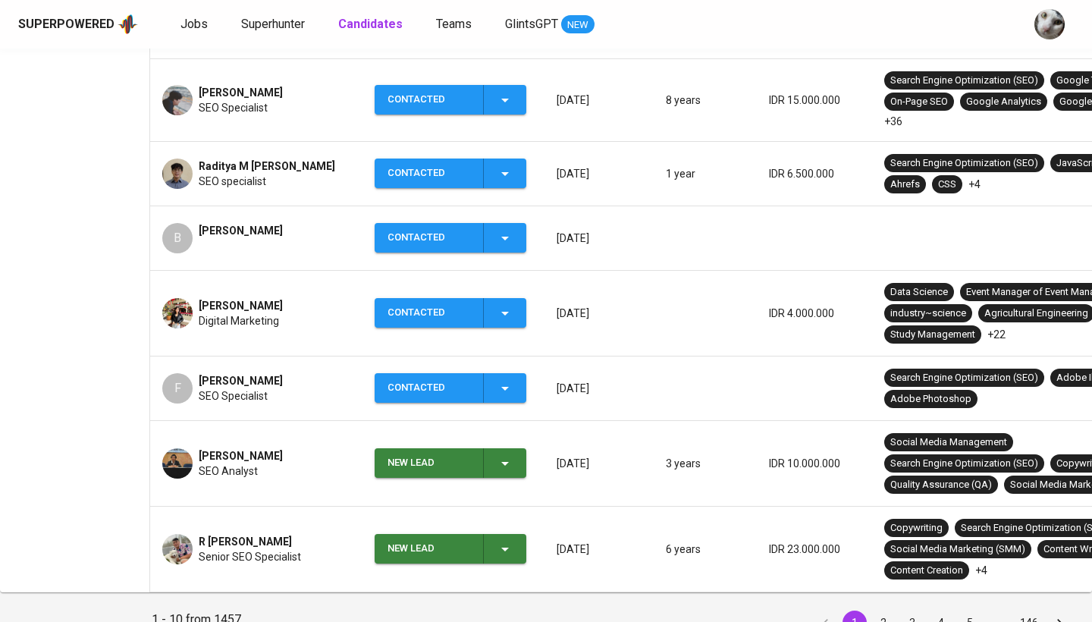
click at [416, 473] on div "New Lead" at bounding box center [429, 463] width 83 height 30
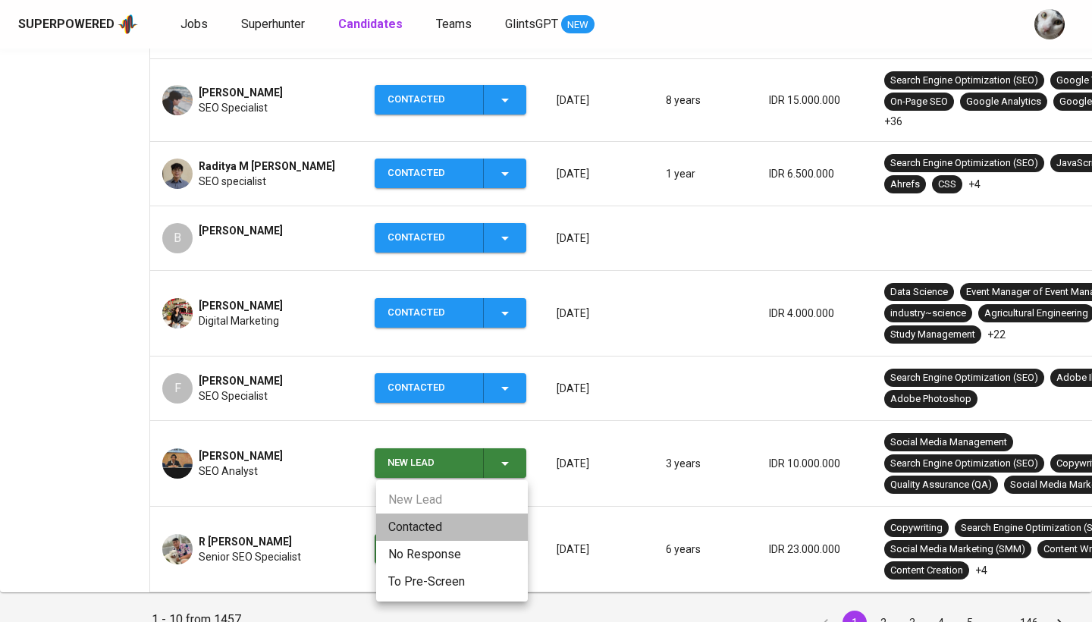
click at [417, 527] on li "Contacted" at bounding box center [452, 527] width 152 height 27
